Goal: Information Seeking & Learning: Find specific fact

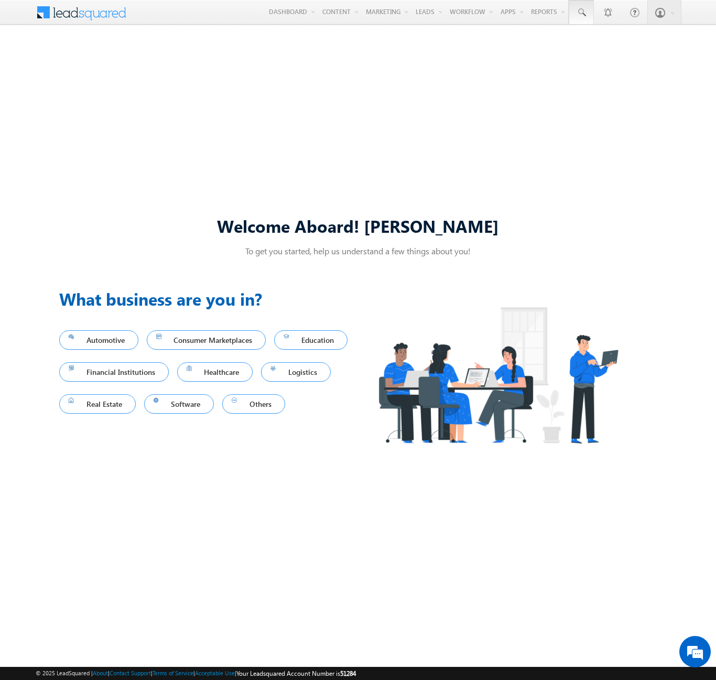
click at [581, 13] on span at bounding box center [581, 12] width 10 height 10
type input "8976938728"
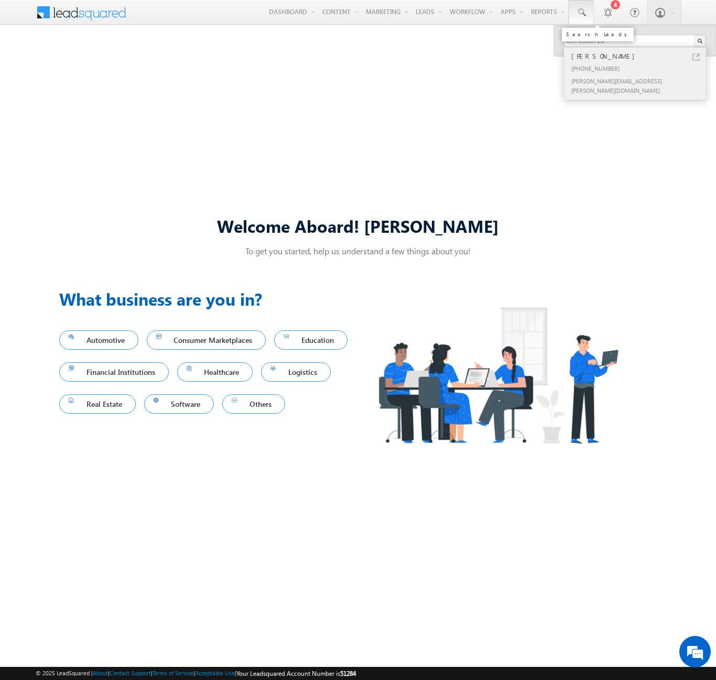
click at [640, 56] on div "[PERSON_NAME]" at bounding box center [639, 56] width 140 height 12
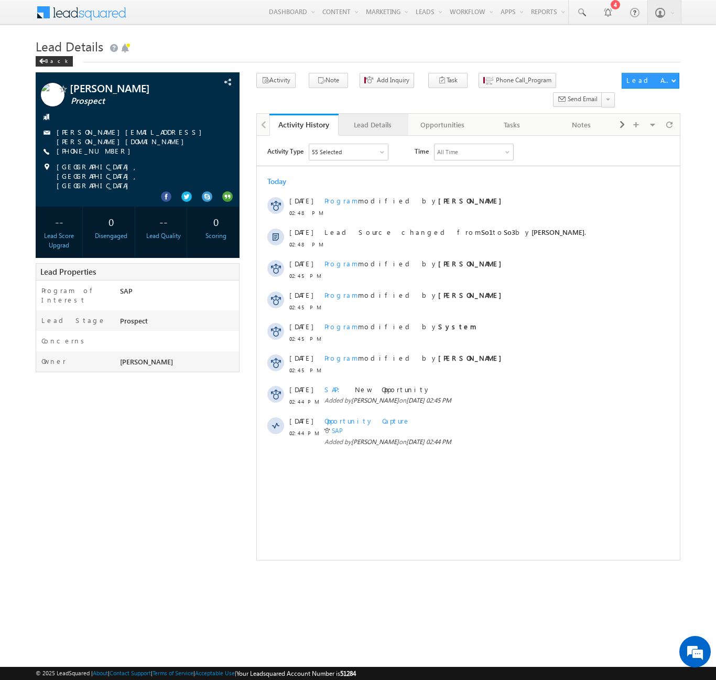
click at [373, 118] on div "Lead Details" at bounding box center [372, 124] width 51 height 13
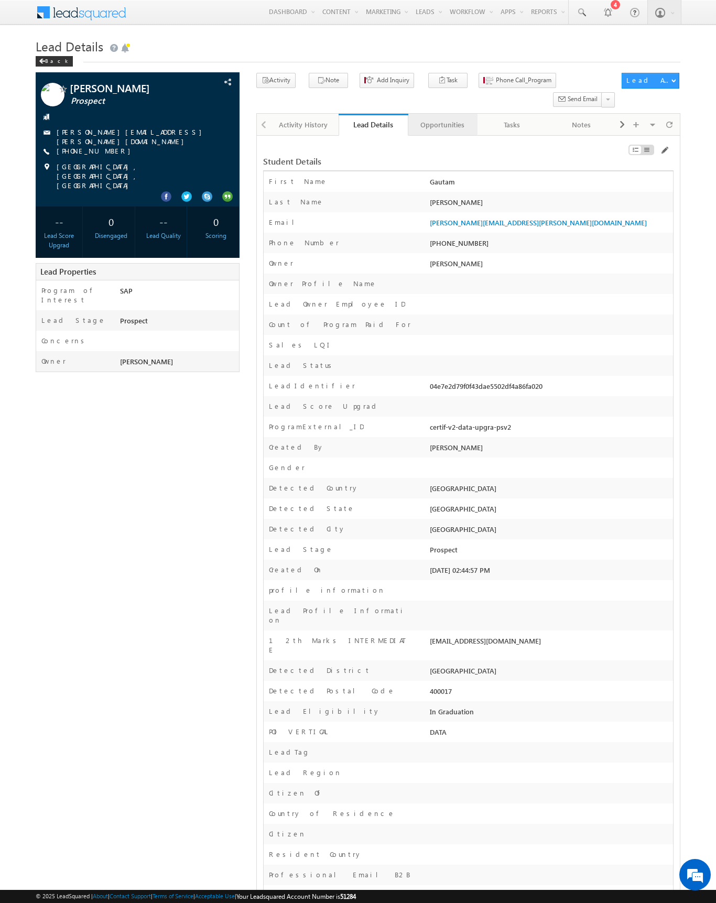
click at [442, 118] on div "Opportunities" at bounding box center [442, 124] width 51 height 13
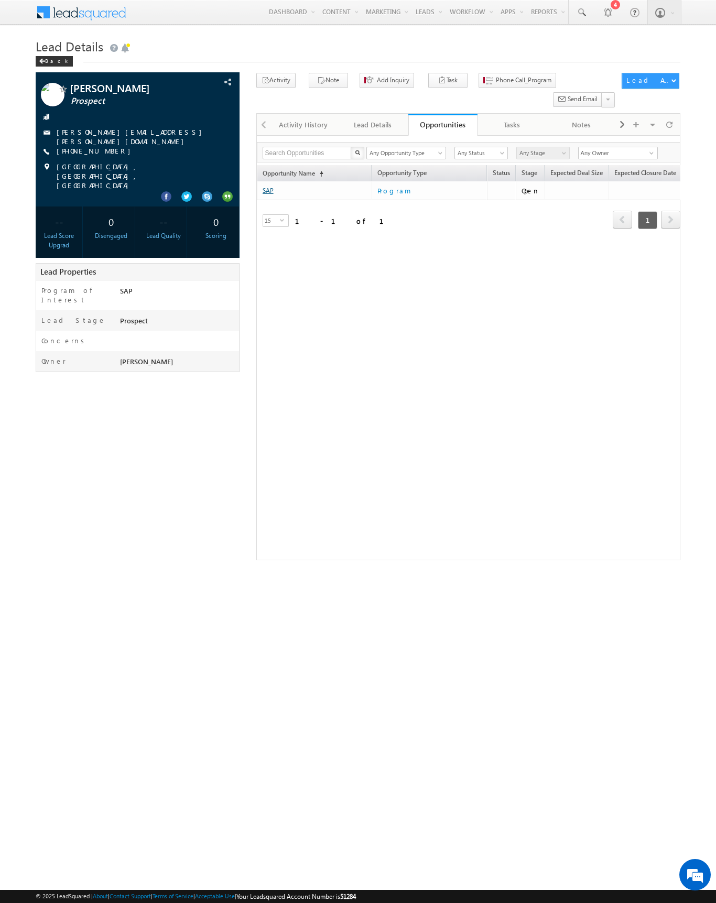
click at [268, 187] on link "SAP" at bounding box center [268, 191] width 11 height 8
